Goal: Find specific page/section: Find specific page/section

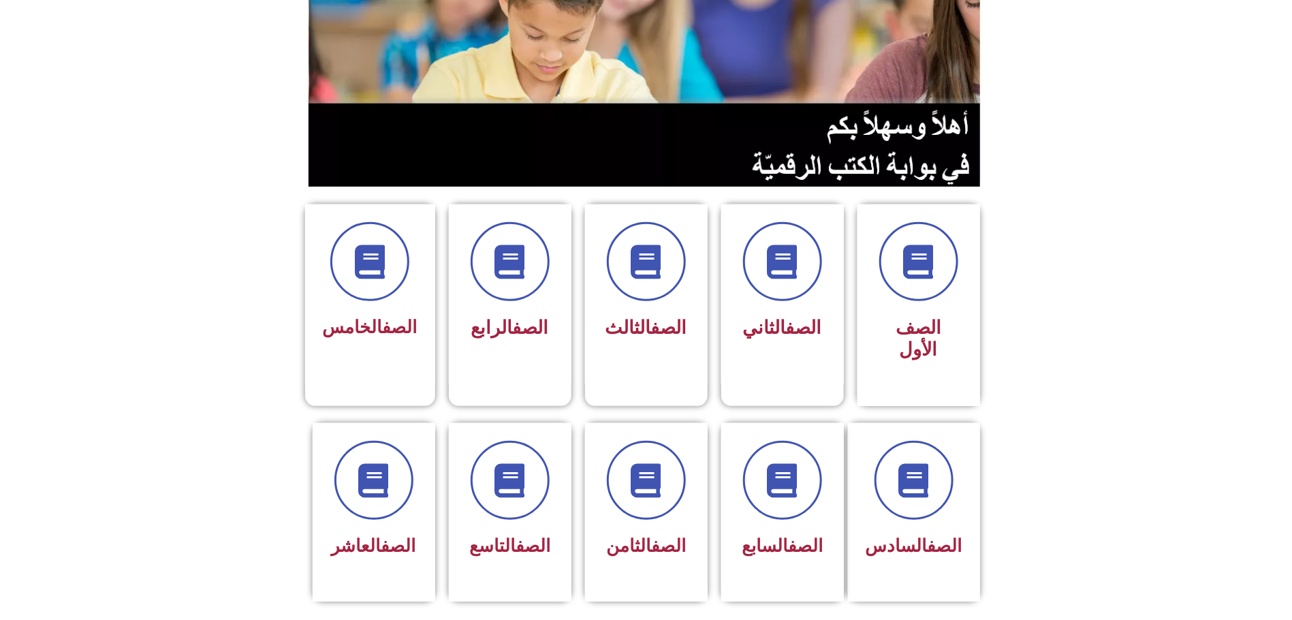
scroll to position [204, 0]
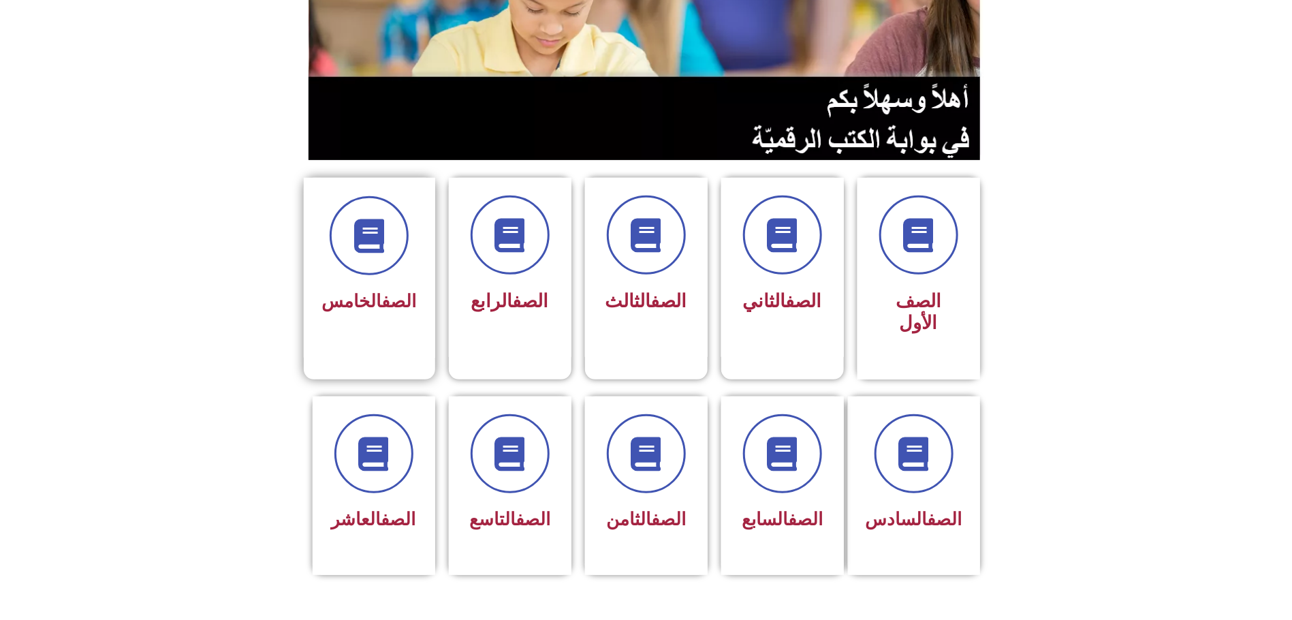
drag, startPoint x: 351, startPoint y: 272, endPoint x: 350, endPoint y: 264, distance: 8.3
click at [350, 291] on span "الصف الخامس" at bounding box center [369, 301] width 95 height 20
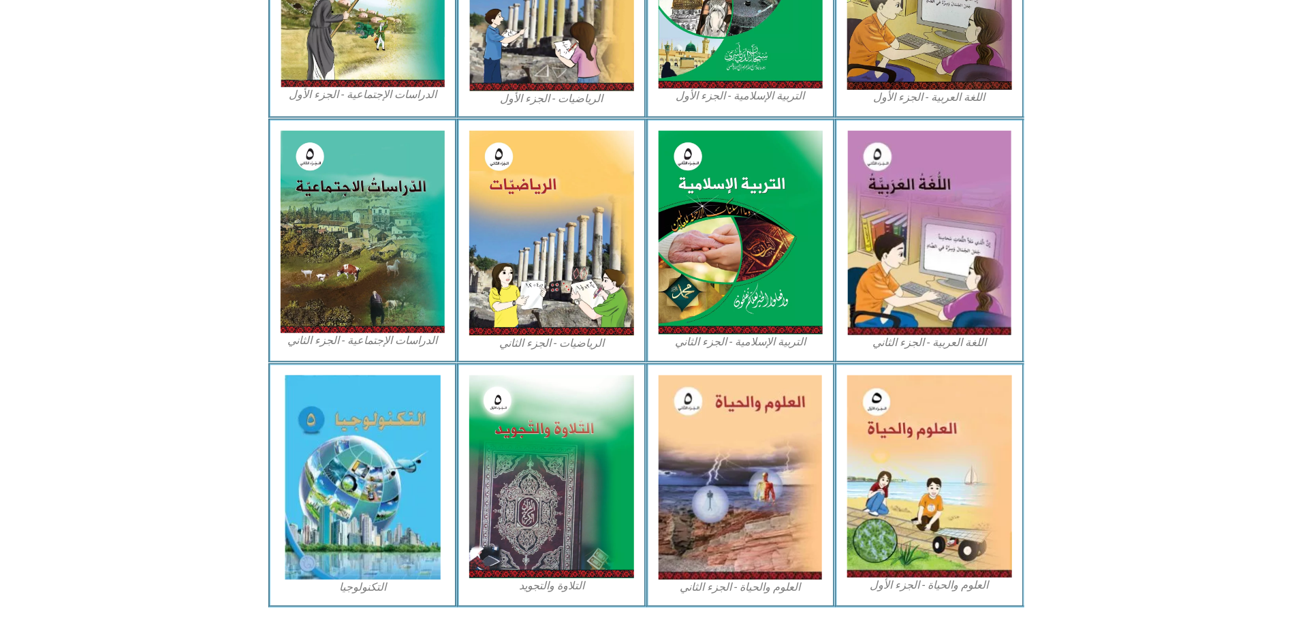
scroll to position [570, 0]
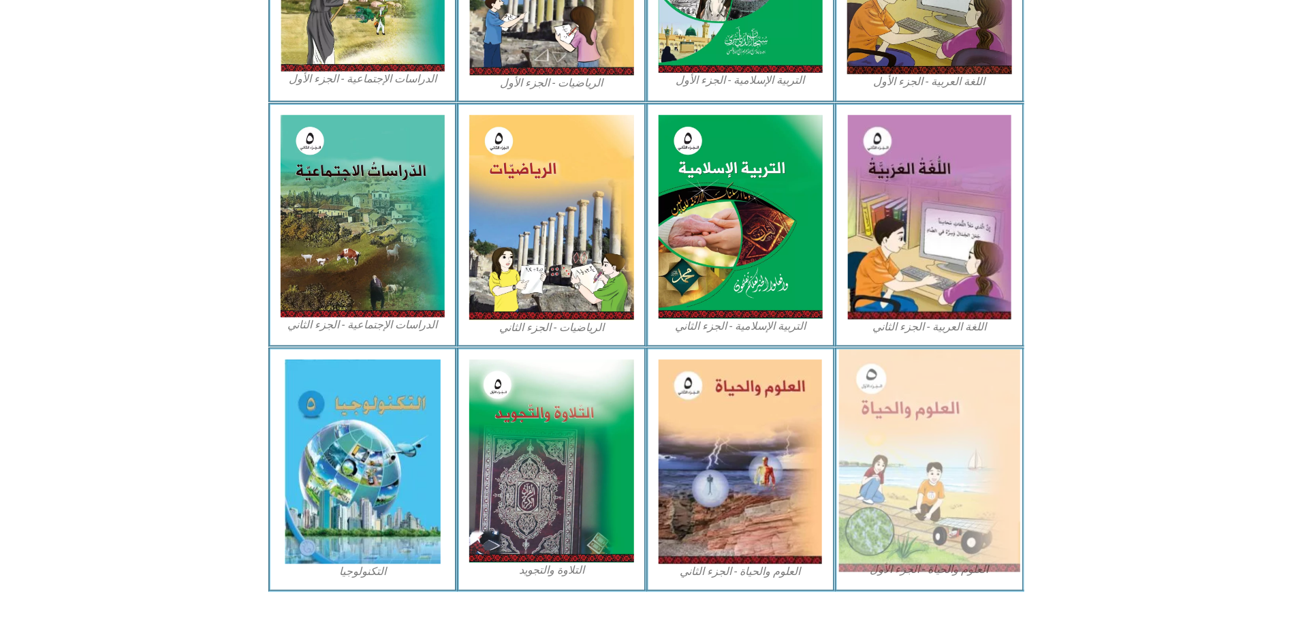
click at [938, 397] on img at bounding box center [929, 460] width 181 height 223
click at [932, 505] on img at bounding box center [929, 460] width 181 height 223
click at [927, 503] on img at bounding box center [929, 460] width 181 height 223
click at [926, 503] on img at bounding box center [929, 460] width 181 height 223
click at [925, 501] on img at bounding box center [929, 460] width 181 height 223
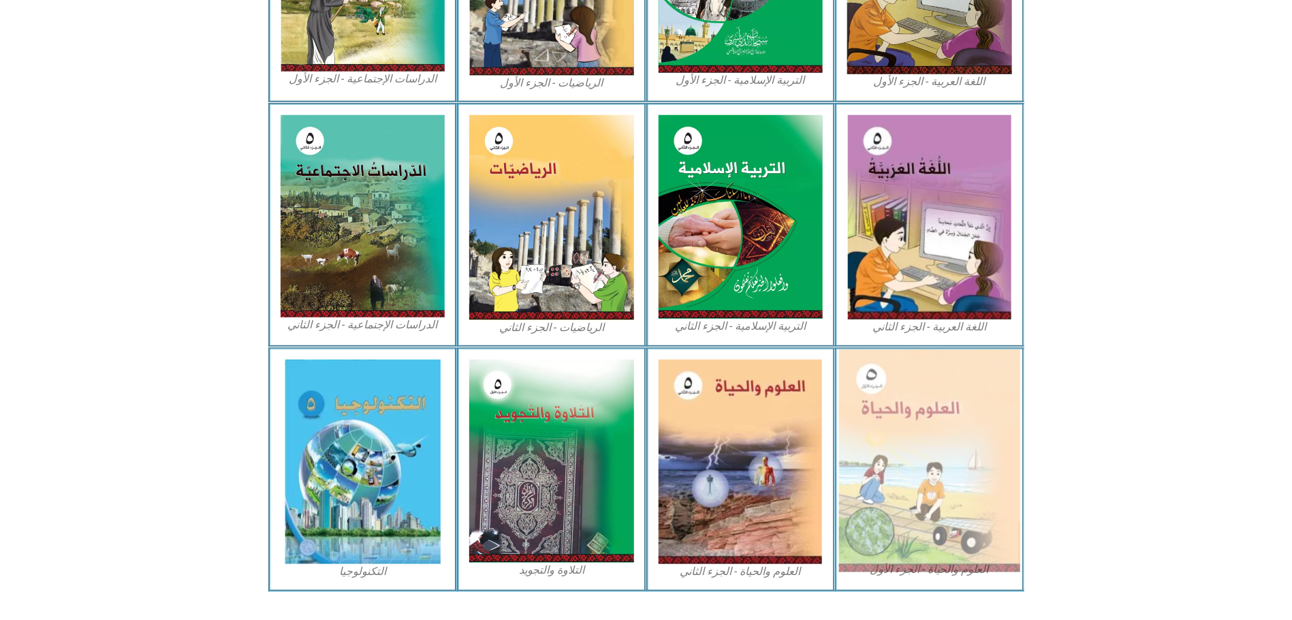
click at [925, 501] on img at bounding box center [929, 460] width 181 height 223
click at [924, 491] on img at bounding box center [929, 460] width 181 height 223
click at [924, 490] on img at bounding box center [929, 460] width 181 height 223
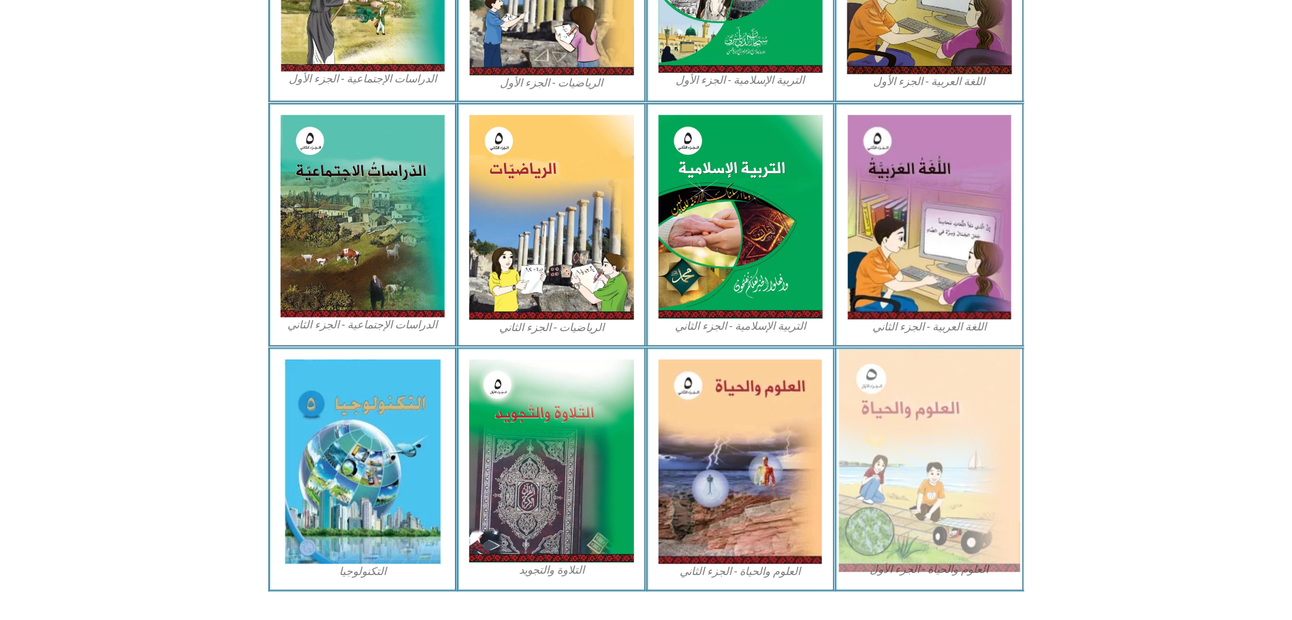
click at [922, 483] on img at bounding box center [929, 460] width 181 height 223
click at [920, 469] on img at bounding box center [929, 460] width 181 height 223
click at [923, 456] on img at bounding box center [929, 460] width 181 height 223
click at [932, 449] on img at bounding box center [929, 460] width 181 height 223
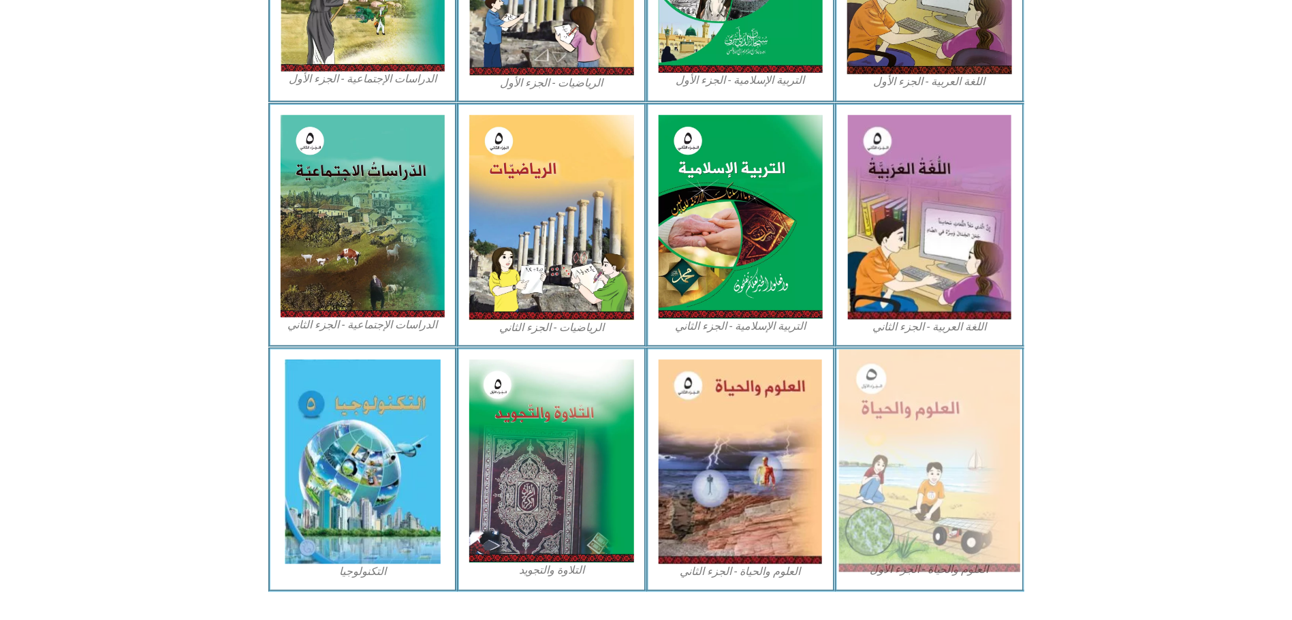
click at [936, 442] on img at bounding box center [929, 460] width 181 height 223
click at [940, 439] on img at bounding box center [929, 460] width 181 height 223
